Goal: Transaction & Acquisition: Purchase product/service

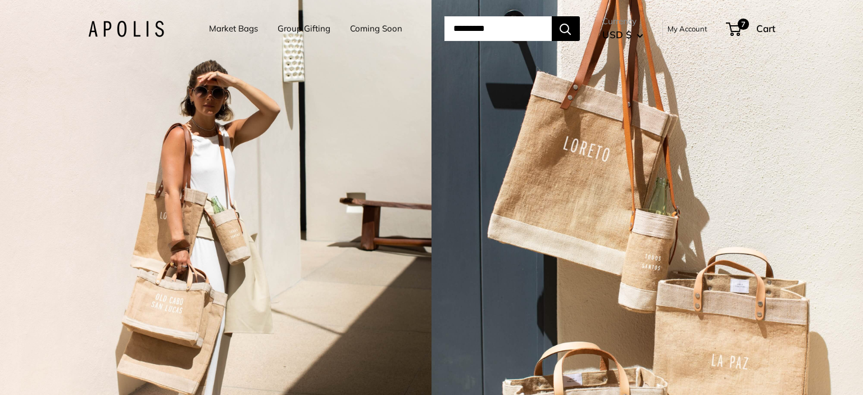
click at [490, 21] on input "Search..." at bounding box center [497, 28] width 107 height 25
click at [233, 28] on link "Market Bags" at bounding box center [233, 29] width 49 height 16
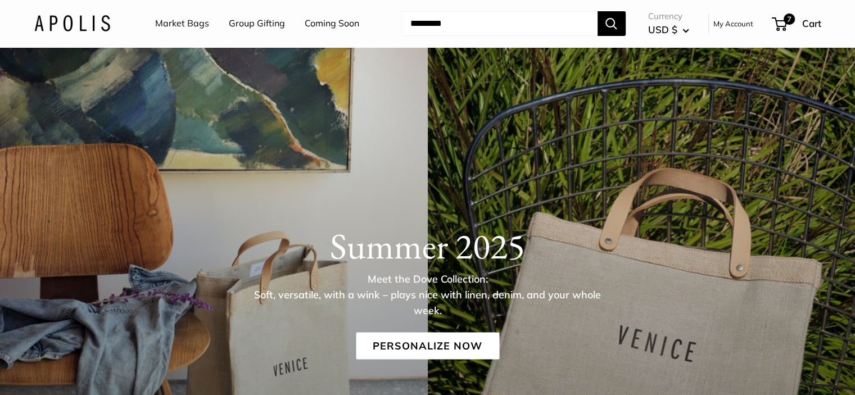
click at [444, 344] on link "Personalize Now" at bounding box center [427, 345] width 143 height 27
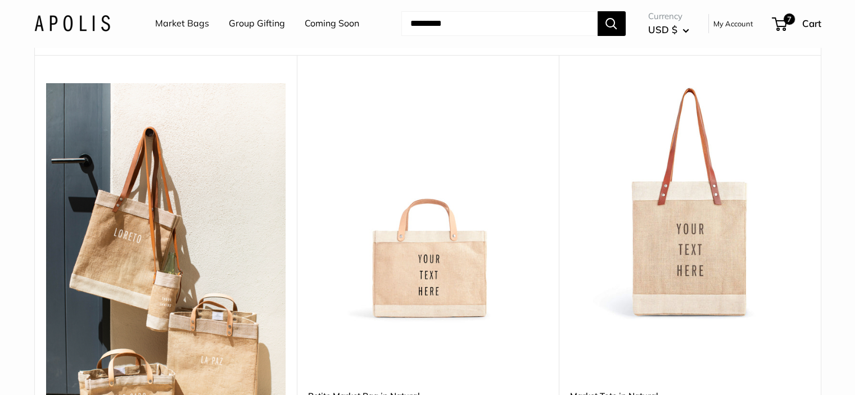
click at [475, 259] on img at bounding box center [427, 202] width 239 height 239
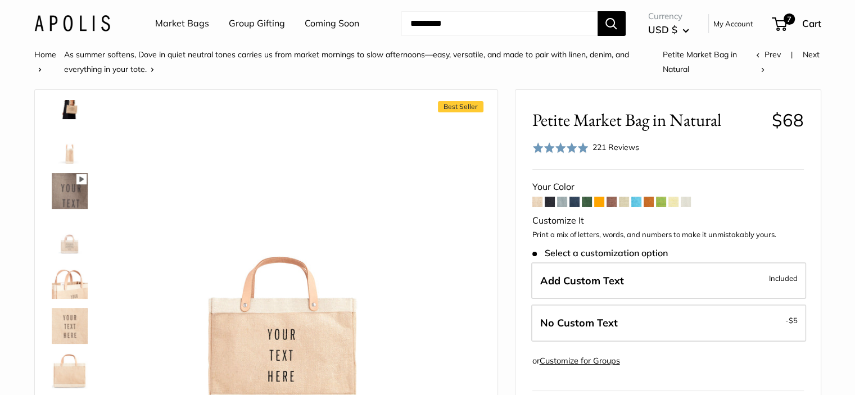
scroll to position [450, 0]
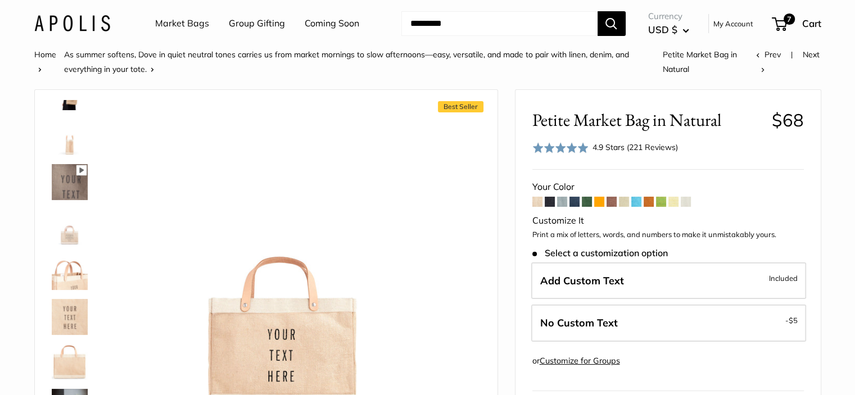
click at [74, 209] on img at bounding box center [70, 227] width 36 height 36
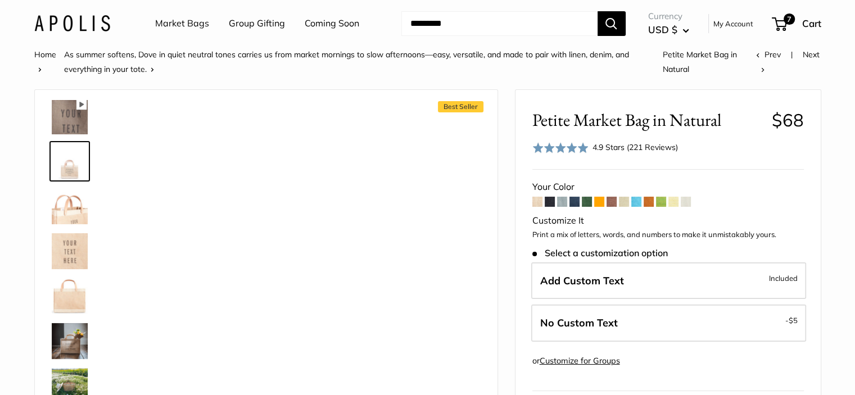
scroll to position [407, 0]
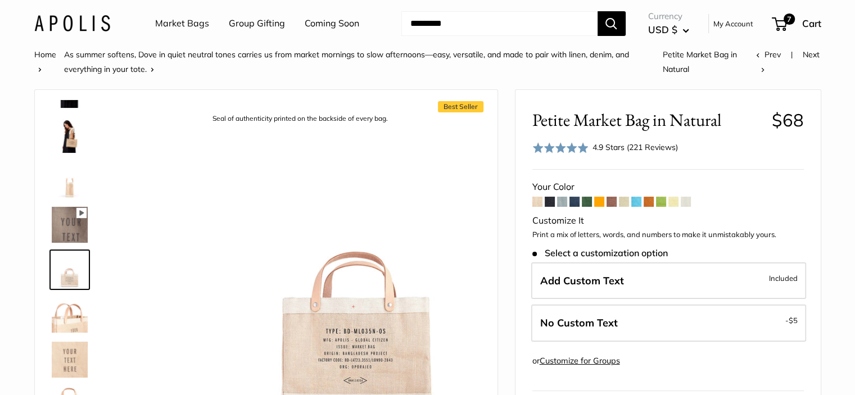
click at [389, 149] on div "Seal of authenticity printed on the backside of every bag." at bounding box center [357, 262] width 310 height 310
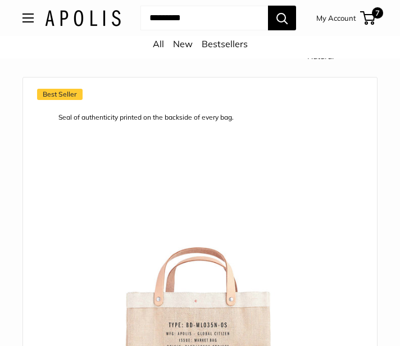
scroll to position [0, 390]
